Goal: Information Seeking & Learning: Learn about a topic

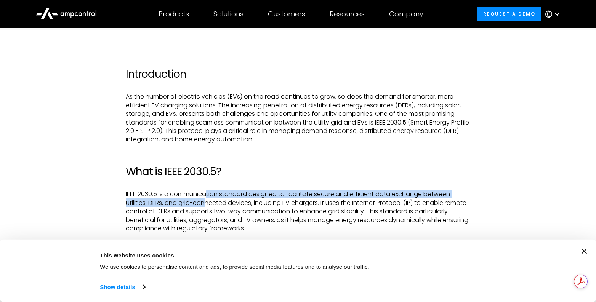
drag, startPoint x: 207, startPoint y: 196, endPoint x: 208, endPoint y: 203, distance: 7.0
click at [208, 203] on p "IEEE 2030.5 is a communication standard designed to facilitate secure and effic…" at bounding box center [298, 211] width 345 height 43
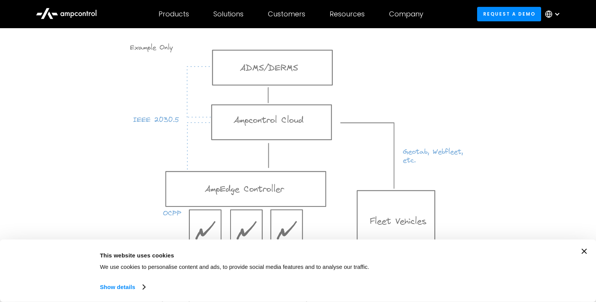
scroll to position [1296, 0]
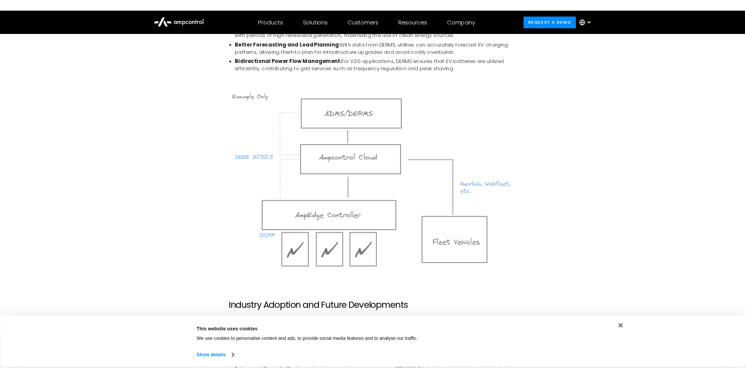
scroll to position [1320, 0]
